Goal: Information Seeking & Learning: Learn about a topic

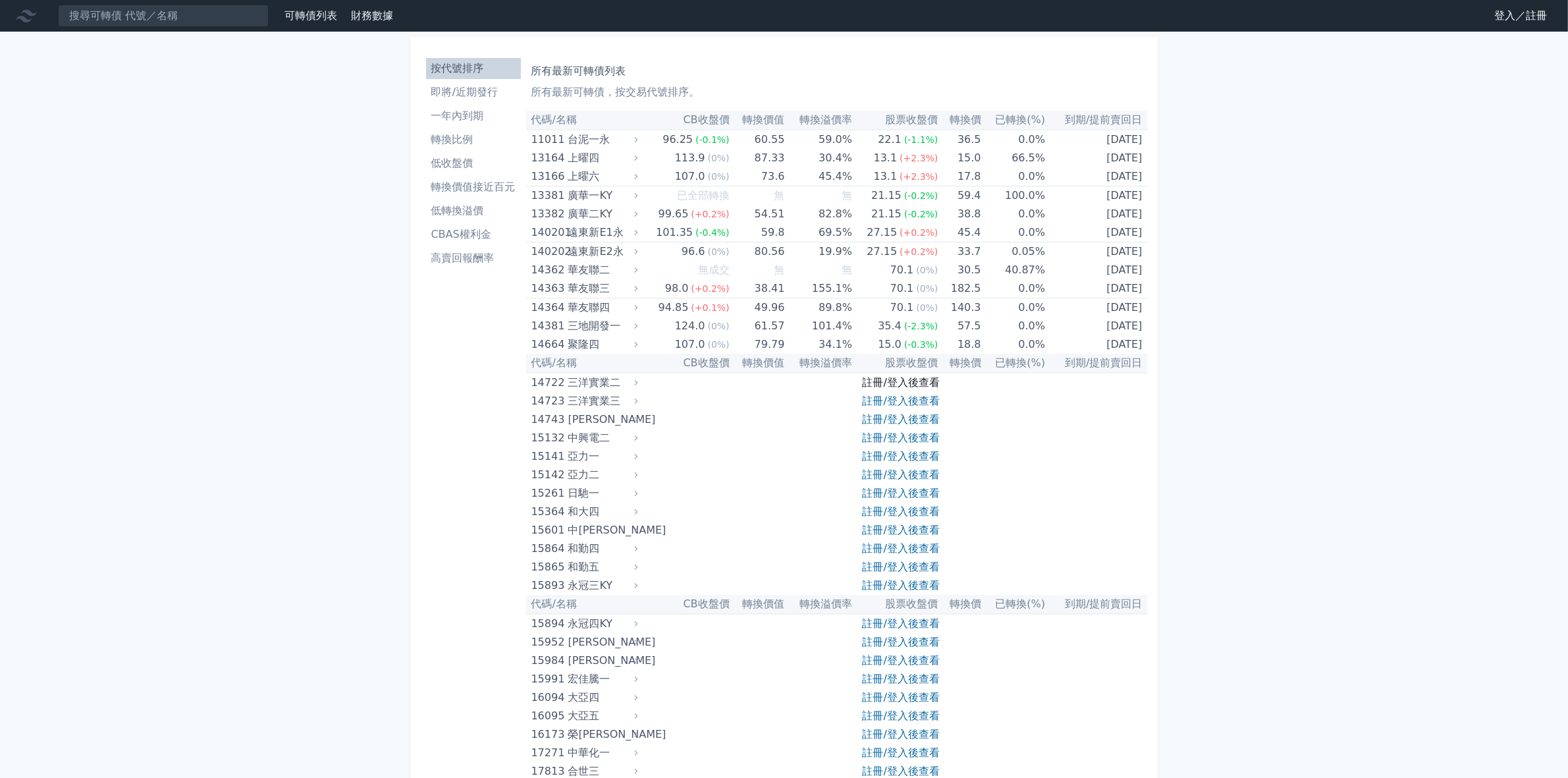
click at [877, 383] on link "註冊/登入後查看" at bounding box center [901, 382] width 77 height 12
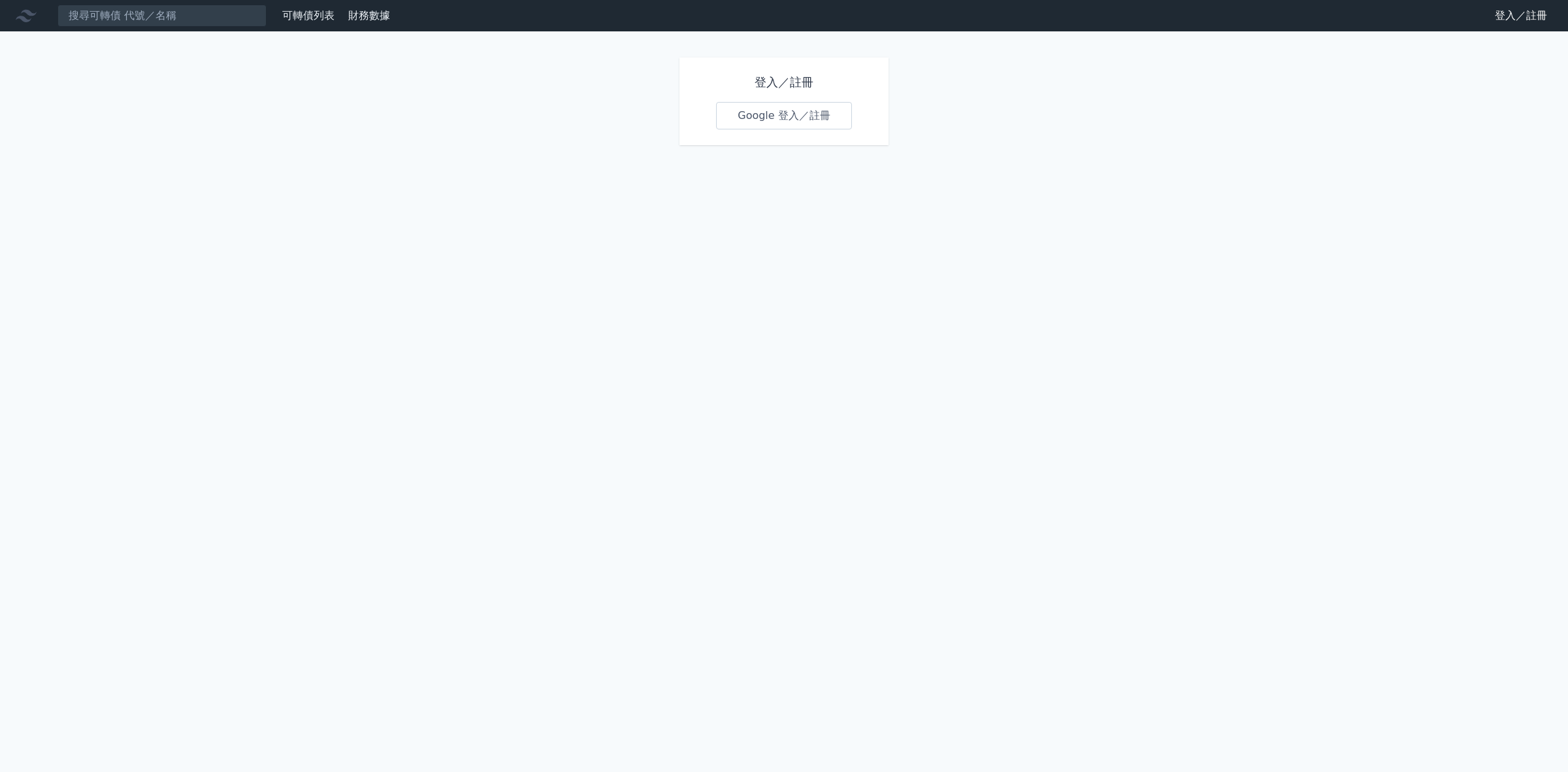
click at [765, 117] on link "Google 登入／註冊" at bounding box center [784, 116] width 136 height 28
click at [762, 121] on link "Google 登入／註冊" at bounding box center [784, 116] width 136 height 28
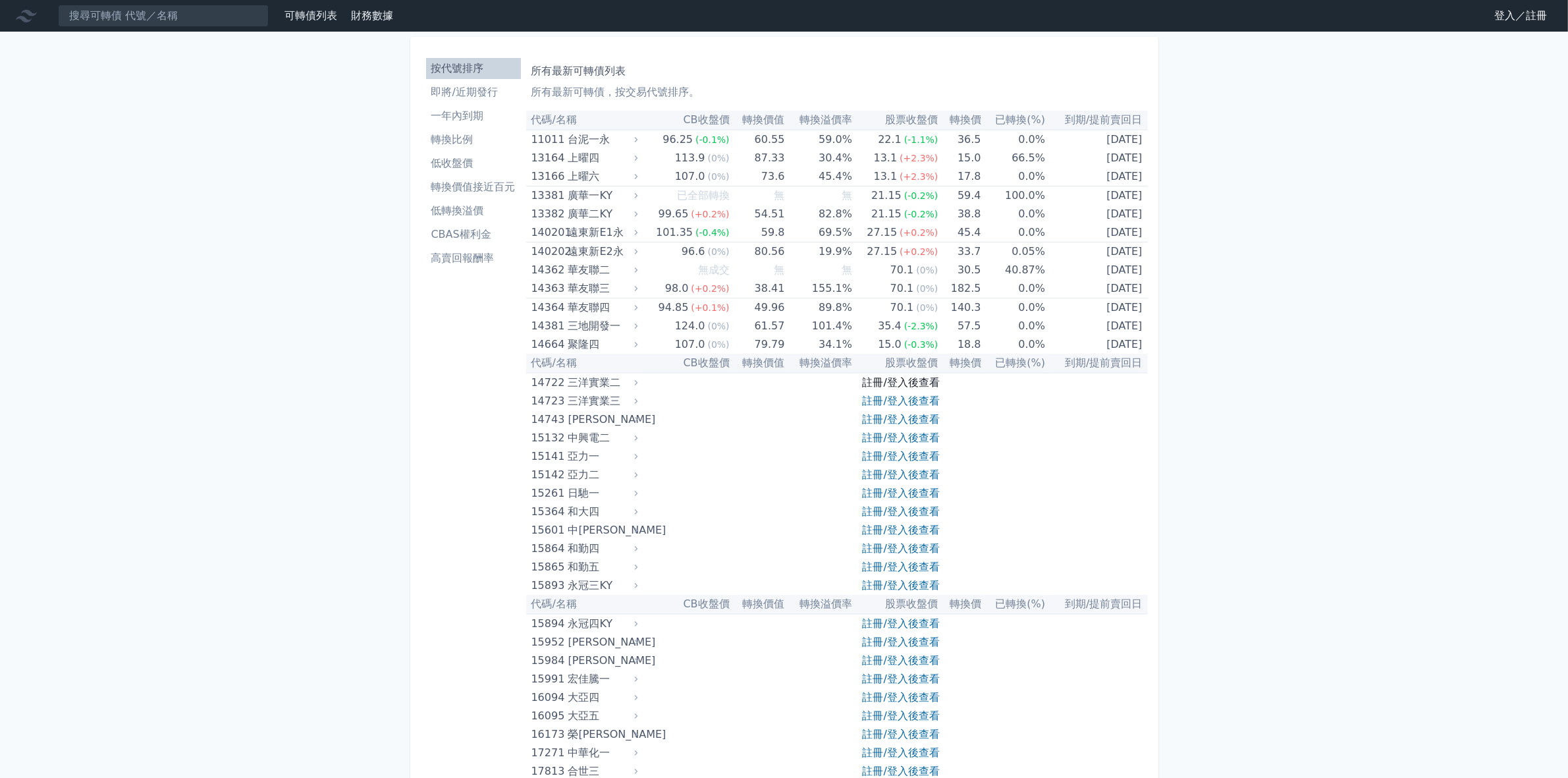
click at [882, 380] on link "註冊/登入後查看" at bounding box center [901, 382] width 77 height 12
click at [883, 380] on link "註冊/登入後查看" at bounding box center [901, 382] width 77 height 12
click at [874, 380] on link "註冊/登入後查看" at bounding box center [901, 382] width 77 height 12
click at [886, 380] on link "註冊/登入後查看" at bounding box center [901, 382] width 77 height 12
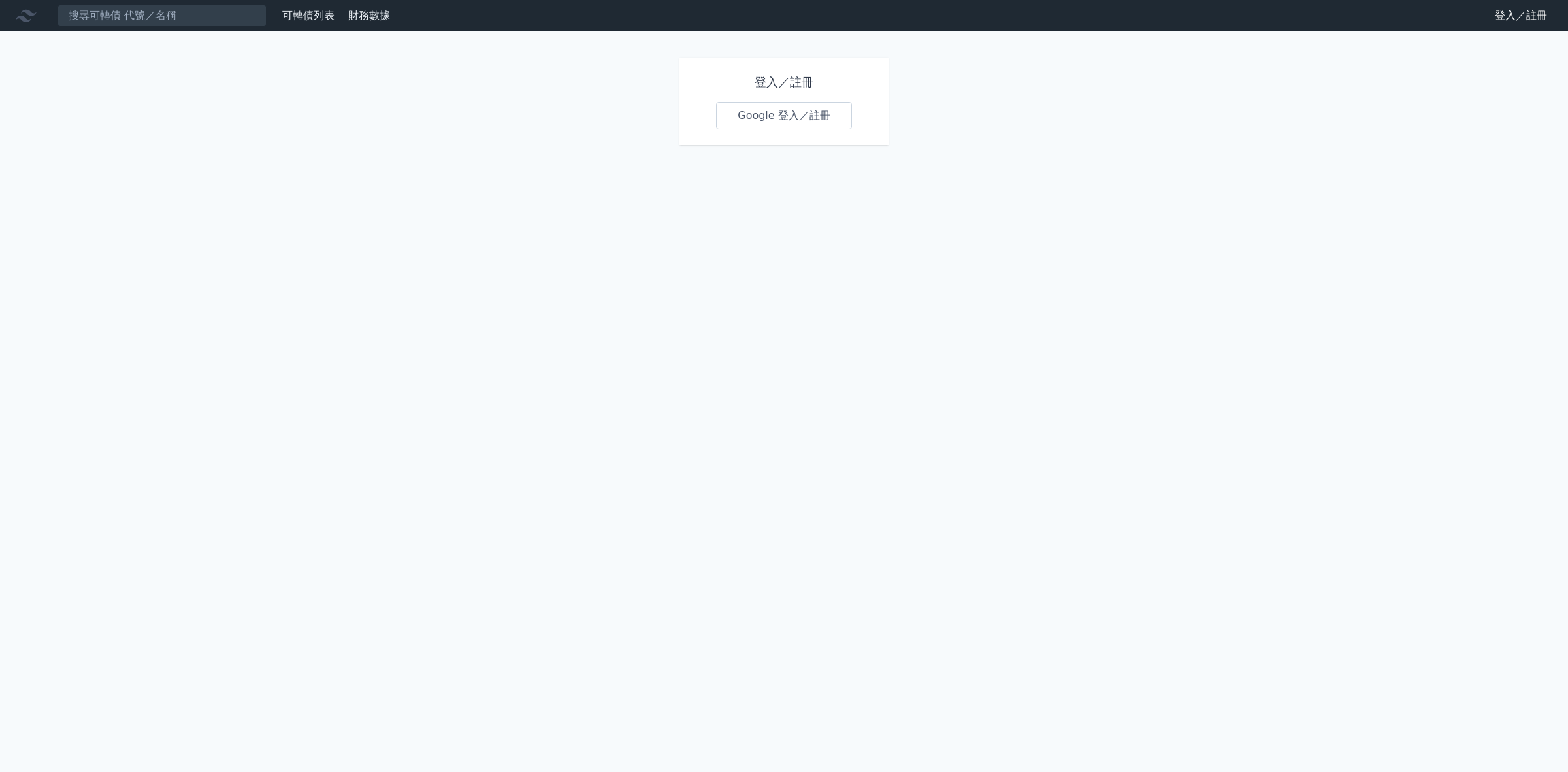
click at [765, 122] on link "Google 登入／註冊" at bounding box center [784, 116] width 136 height 28
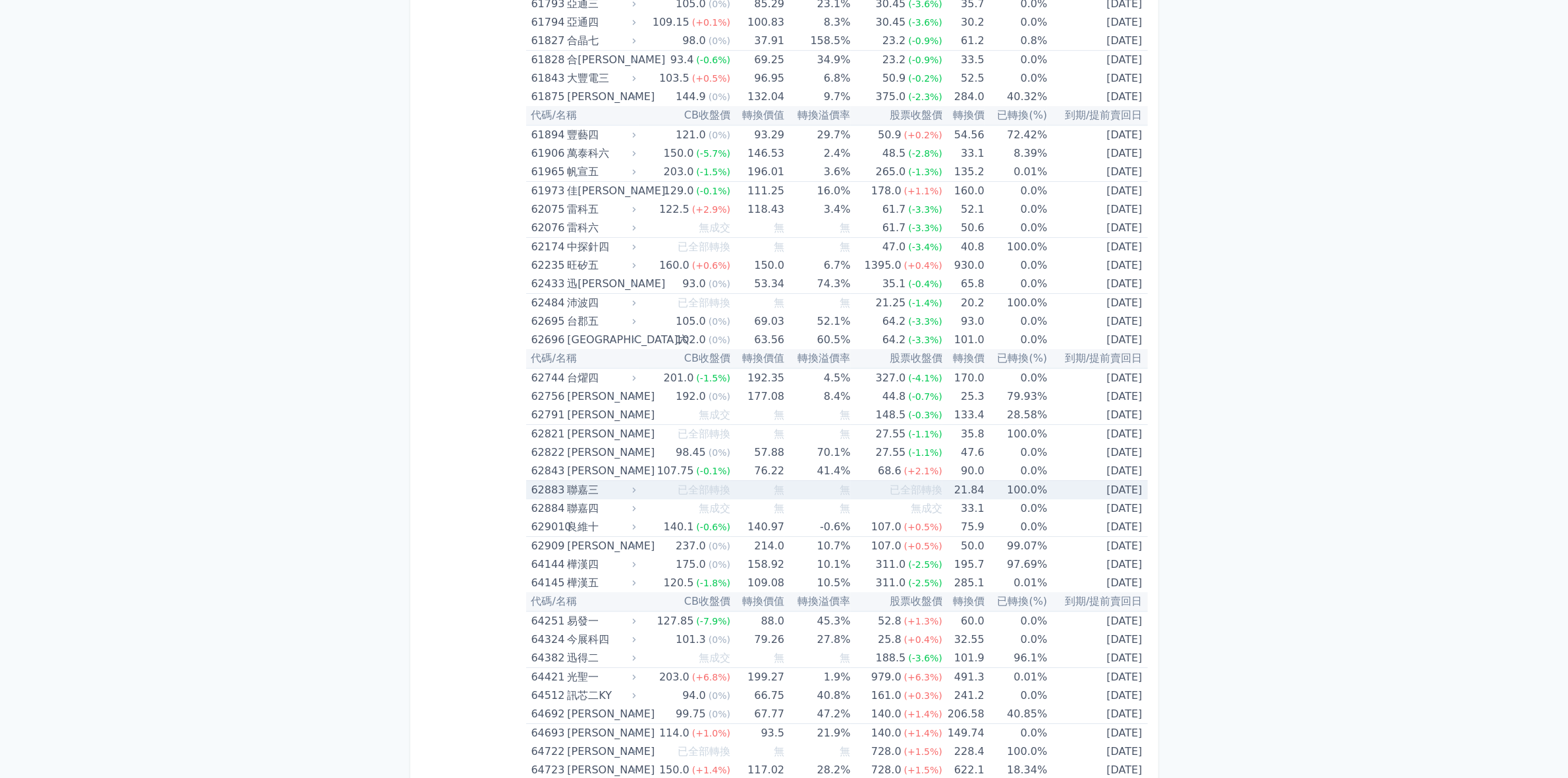
scroll to position [4775, 0]
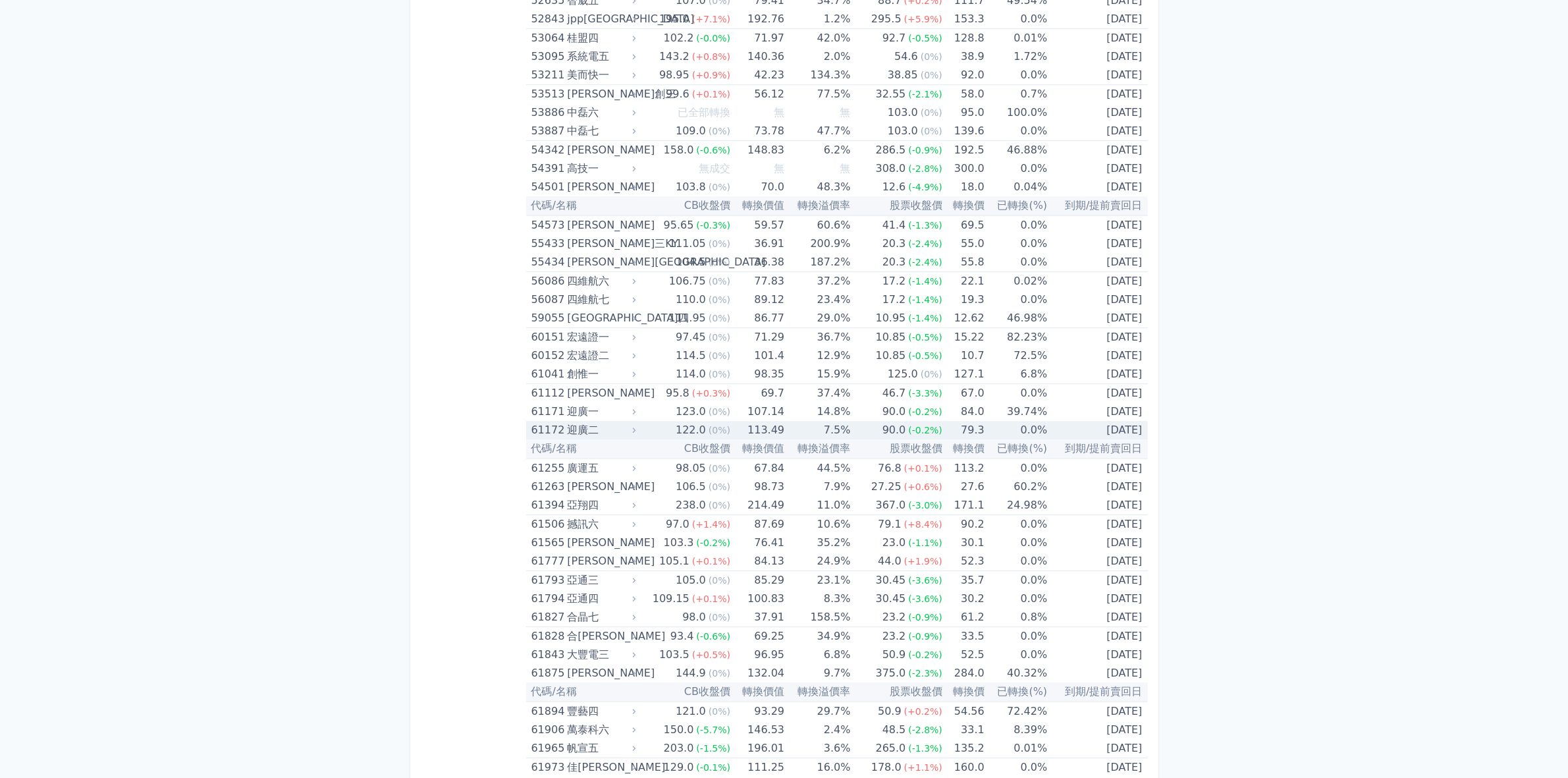
click at [566, 430] on div "61172 迎廣二" at bounding box center [580, 430] width 99 height 19
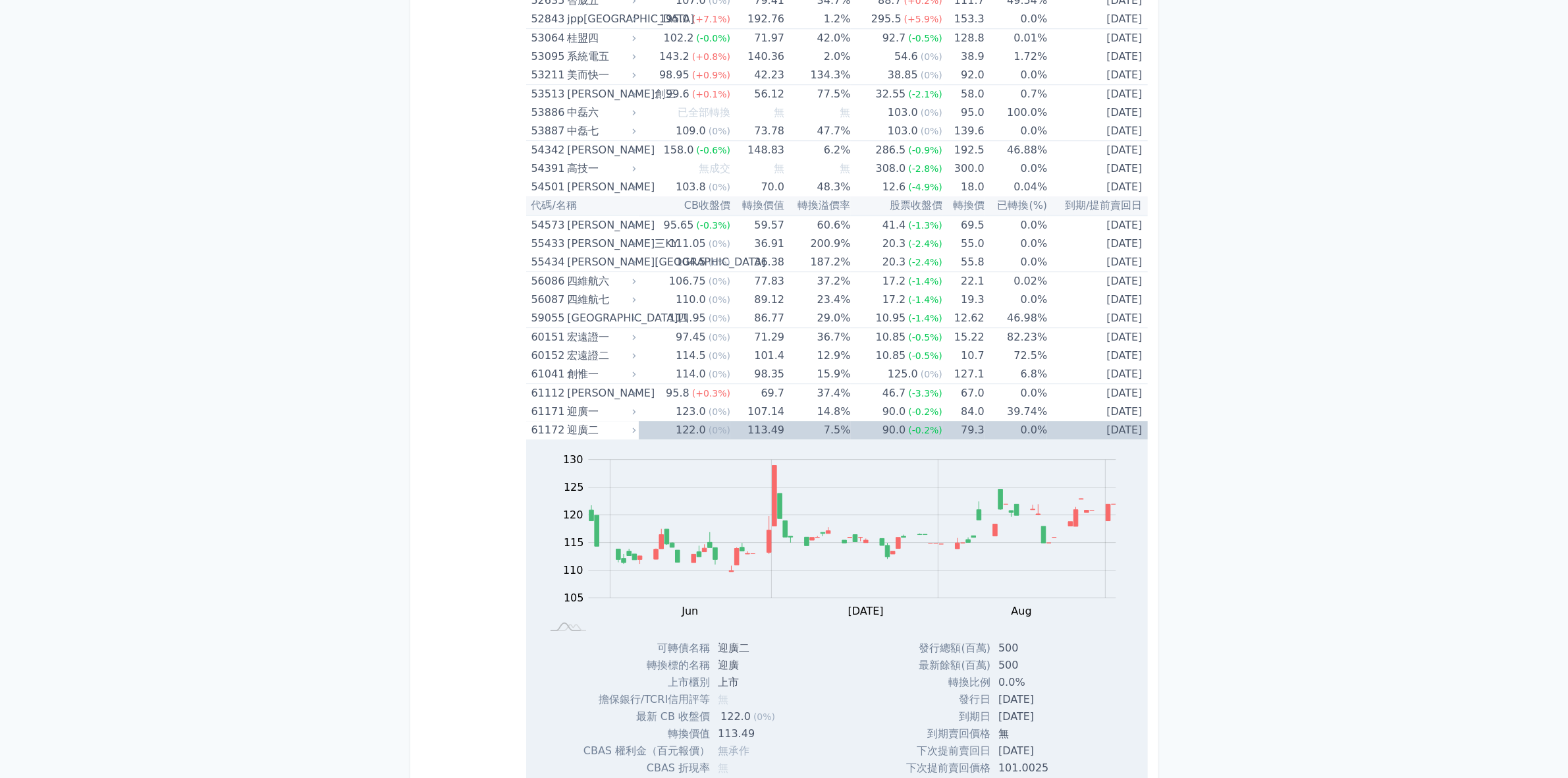
scroll to position [4940, 0]
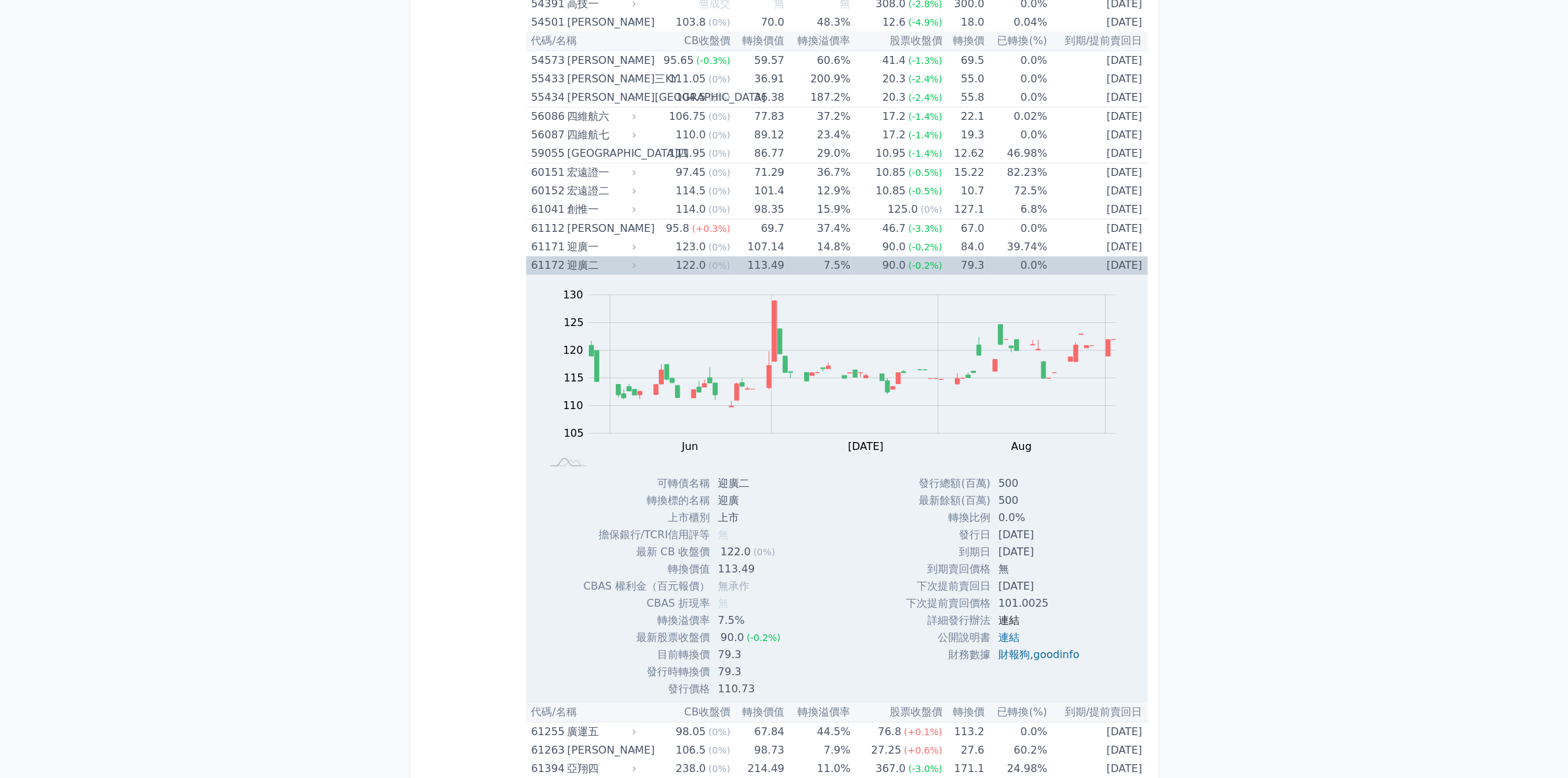
click at [1005, 616] on link "連結" at bounding box center [1009, 620] width 21 height 12
